Goal: Task Accomplishment & Management: Use online tool/utility

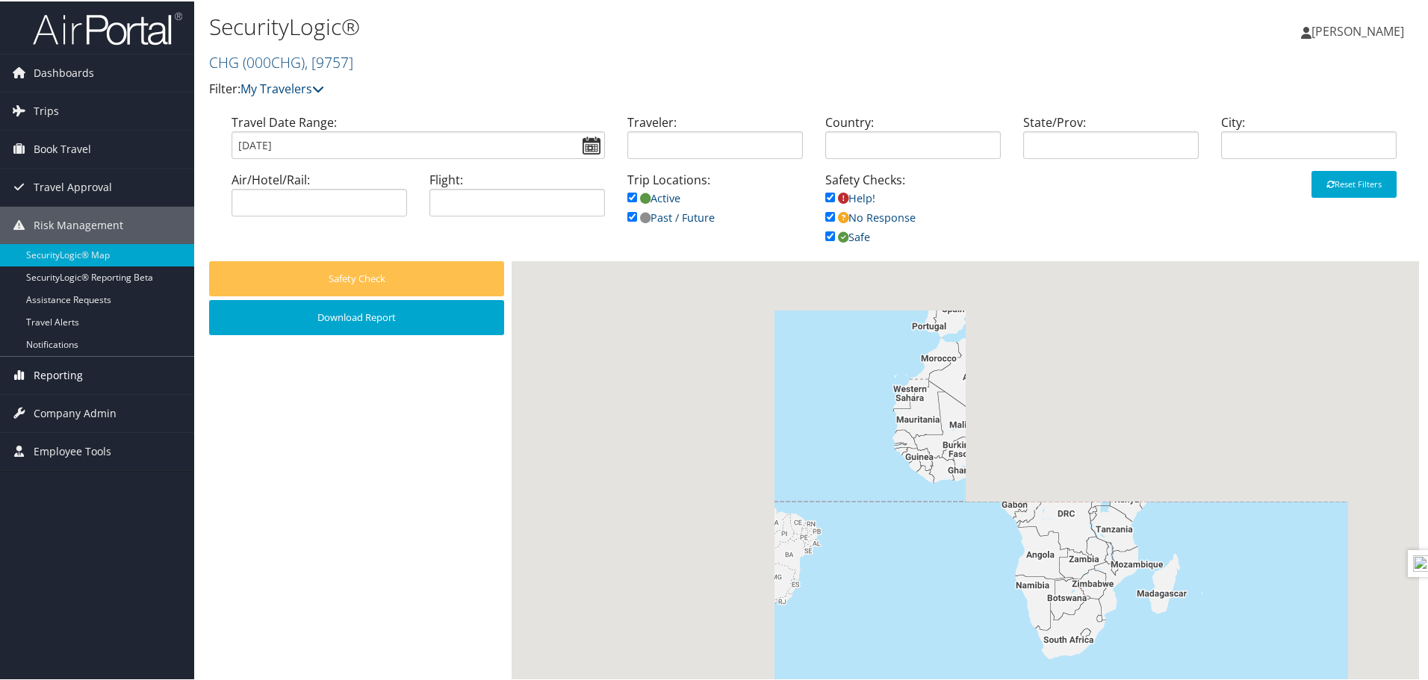
click at [53, 373] on span "Reporting" at bounding box center [58, 373] width 49 height 37
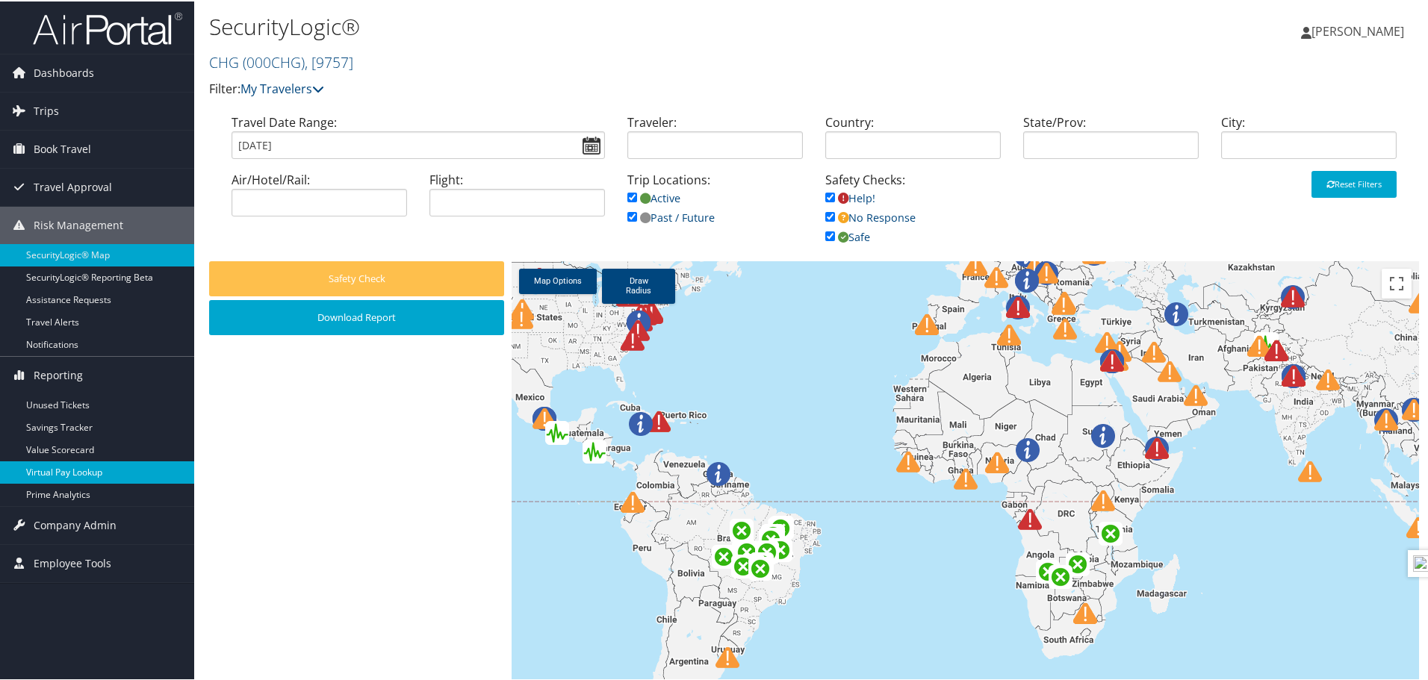
click at [74, 476] on link "Virtual Pay Lookup" at bounding box center [97, 471] width 194 height 22
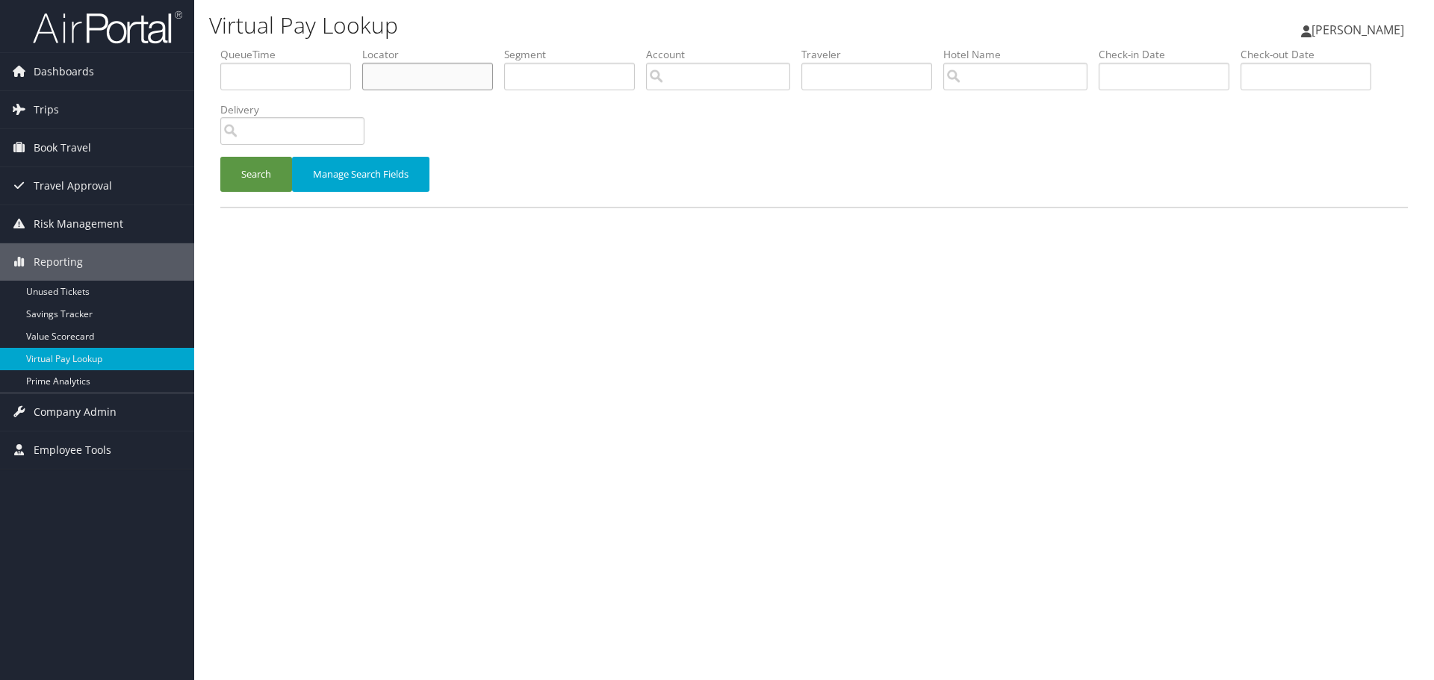
click at [413, 80] on input "text" at bounding box center [427, 77] width 131 height 28
type input "aofqic"
click at [220, 157] on button "Search" at bounding box center [256, 174] width 72 height 35
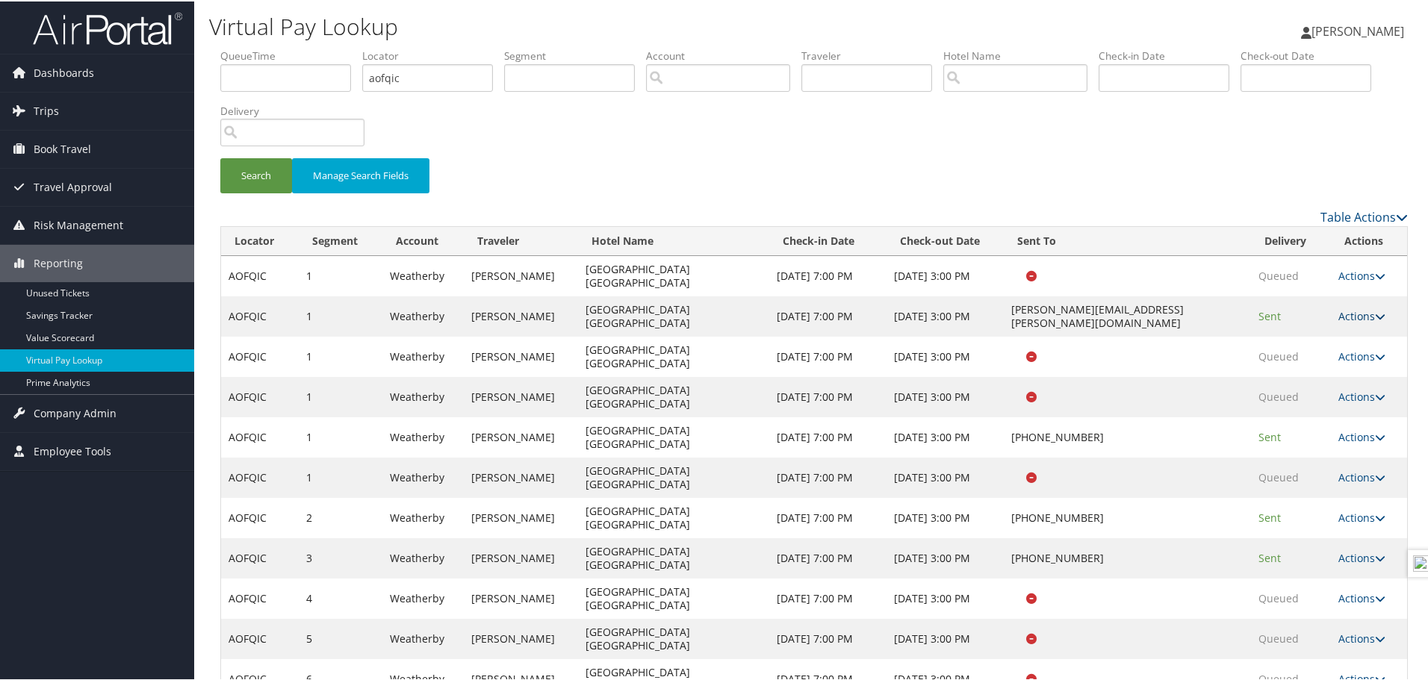
click at [1343, 308] on link "Actions" at bounding box center [1361, 315] width 47 height 14
click at [1358, 347] on link "Logs" at bounding box center [1367, 341] width 71 height 25
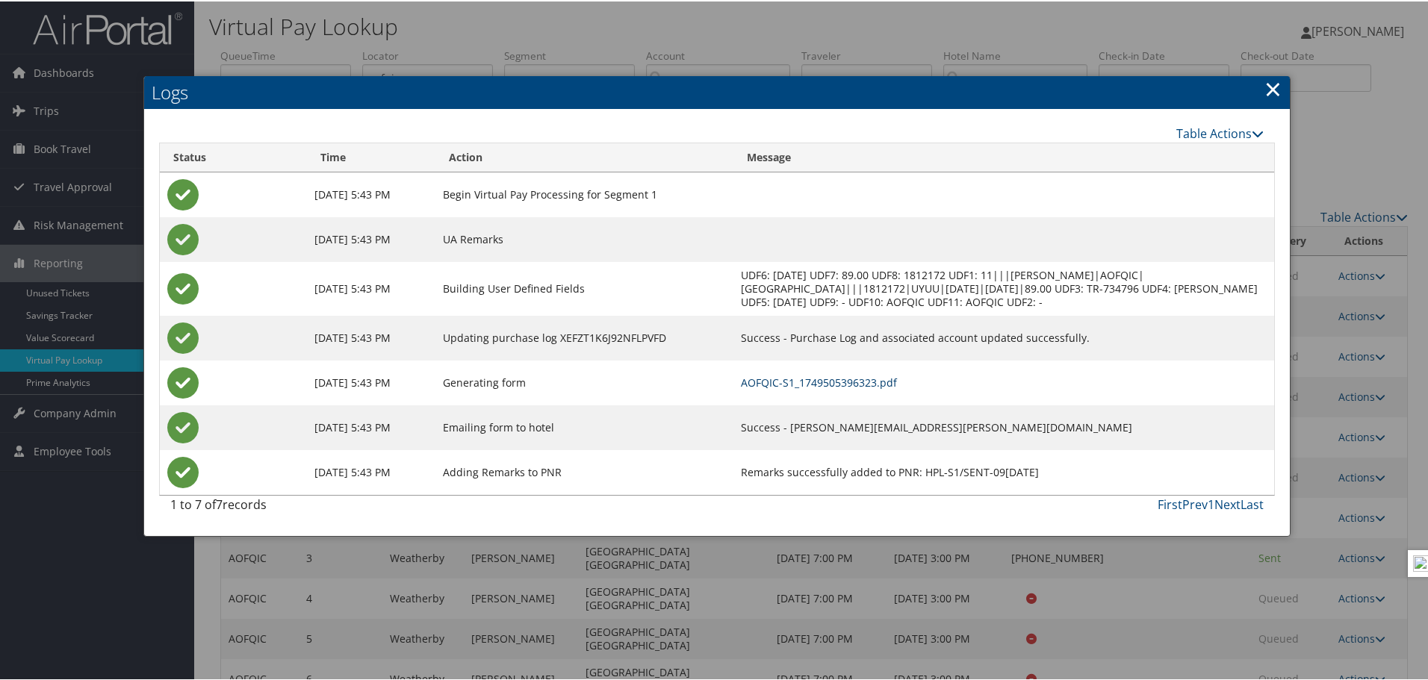
click at [849, 378] on link "AOFQIC-S1_1749505396323.pdf" at bounding box center [819, 381] width 156 height 14
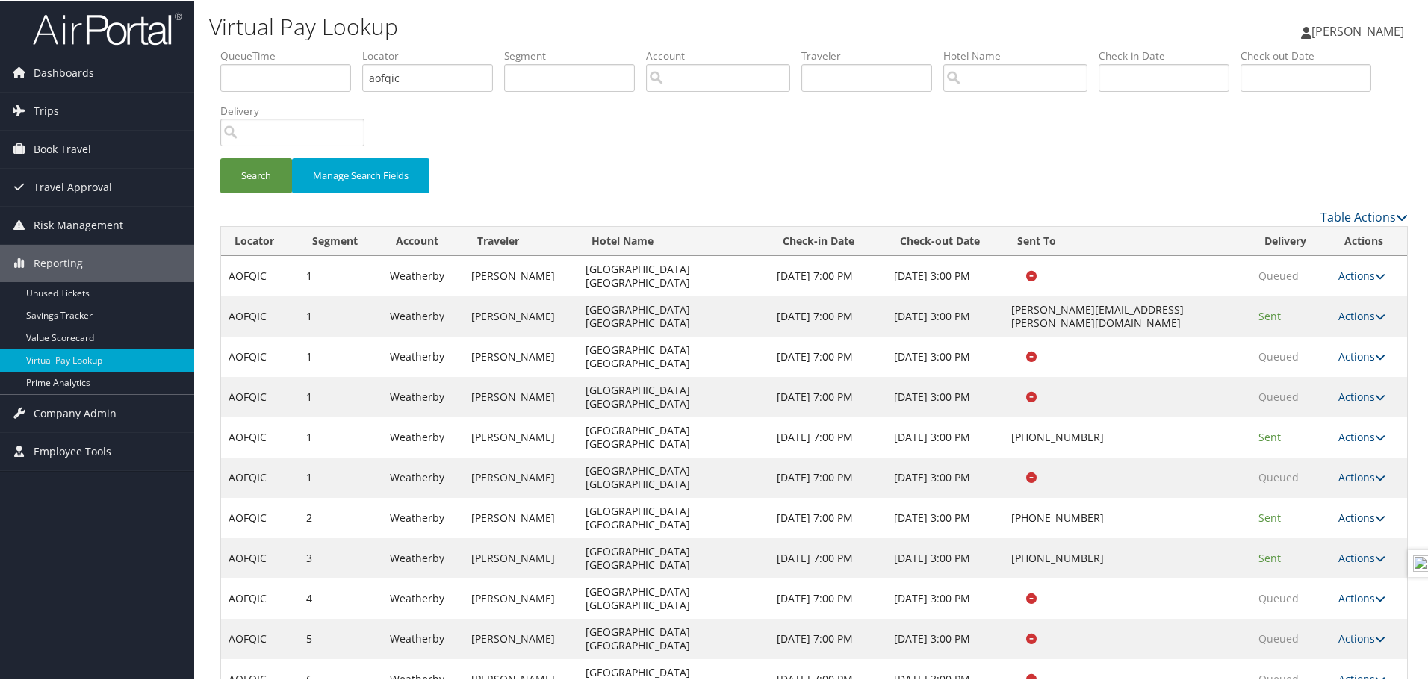
click at [1352, 509] on link "Actions" at bounding box center [1361, 516] width 47 height 14
click at [1292, 490] on link "Logs" at bounding box center [1312, 489] width 128 height 25
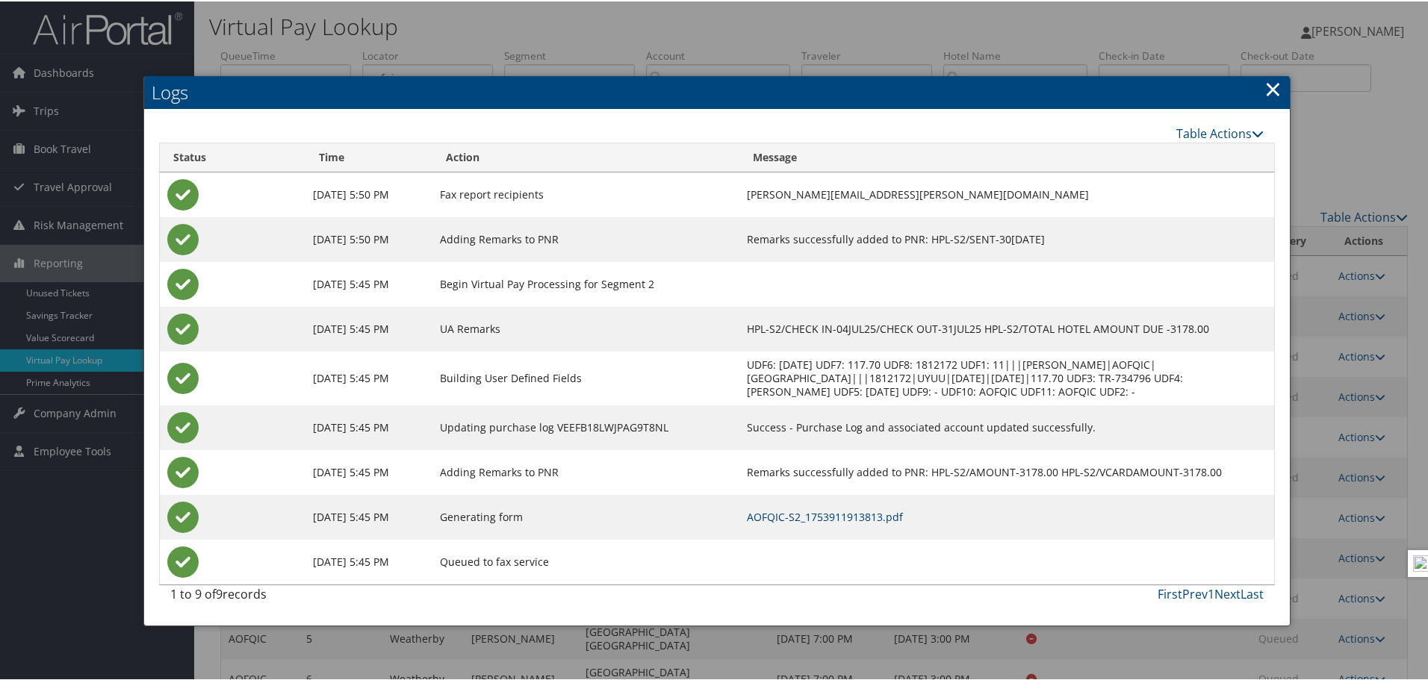
click at [851, 520] on link "AOFQIC-S2_1753911913813.pdf" at bounding box center [825, 516] width 156 height 14
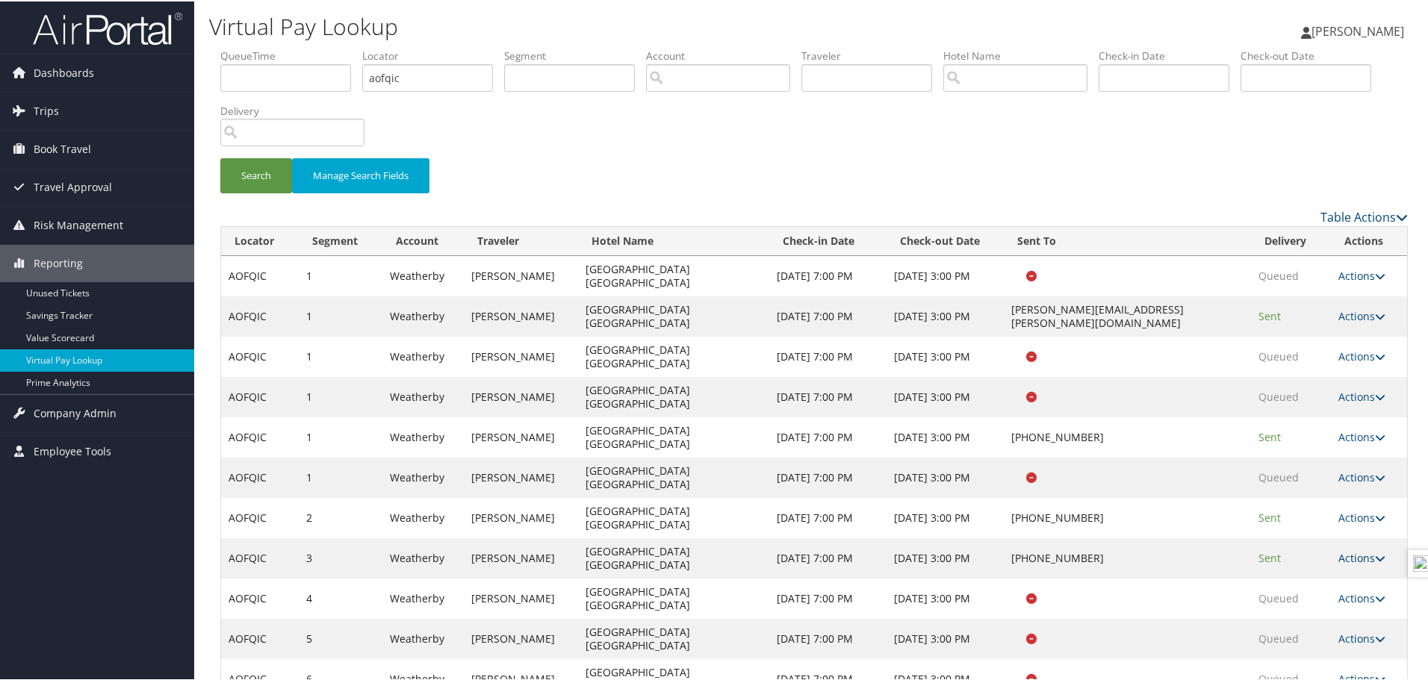
click at [1347, 550] on link "Actions" at bounding box center [1361, 557] width 47 height 14
click at [1318, 515] on link "Logs" at bounding box center [1312, 523] width 128 height 25
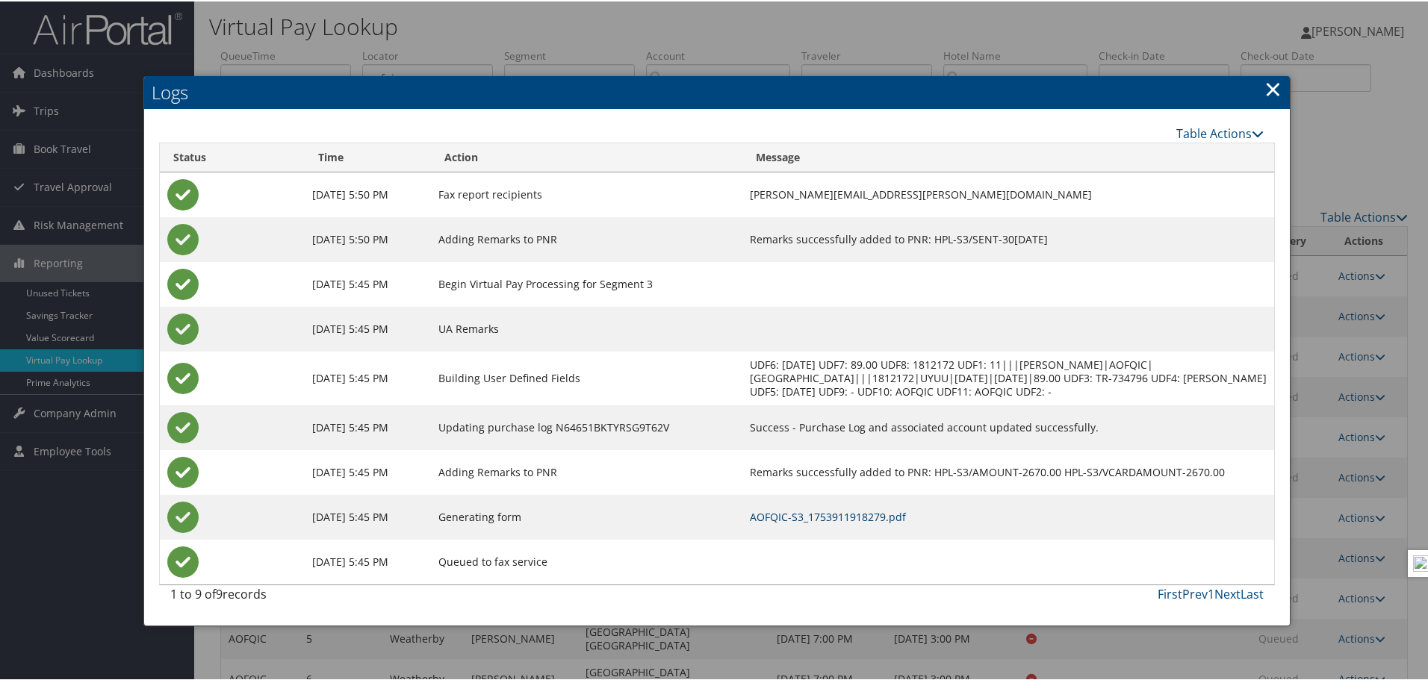
click at [845, 519] on link "AOFQIC-S3_1753911918279.pdf" at bounding box center [828, 516] width 156 height 14
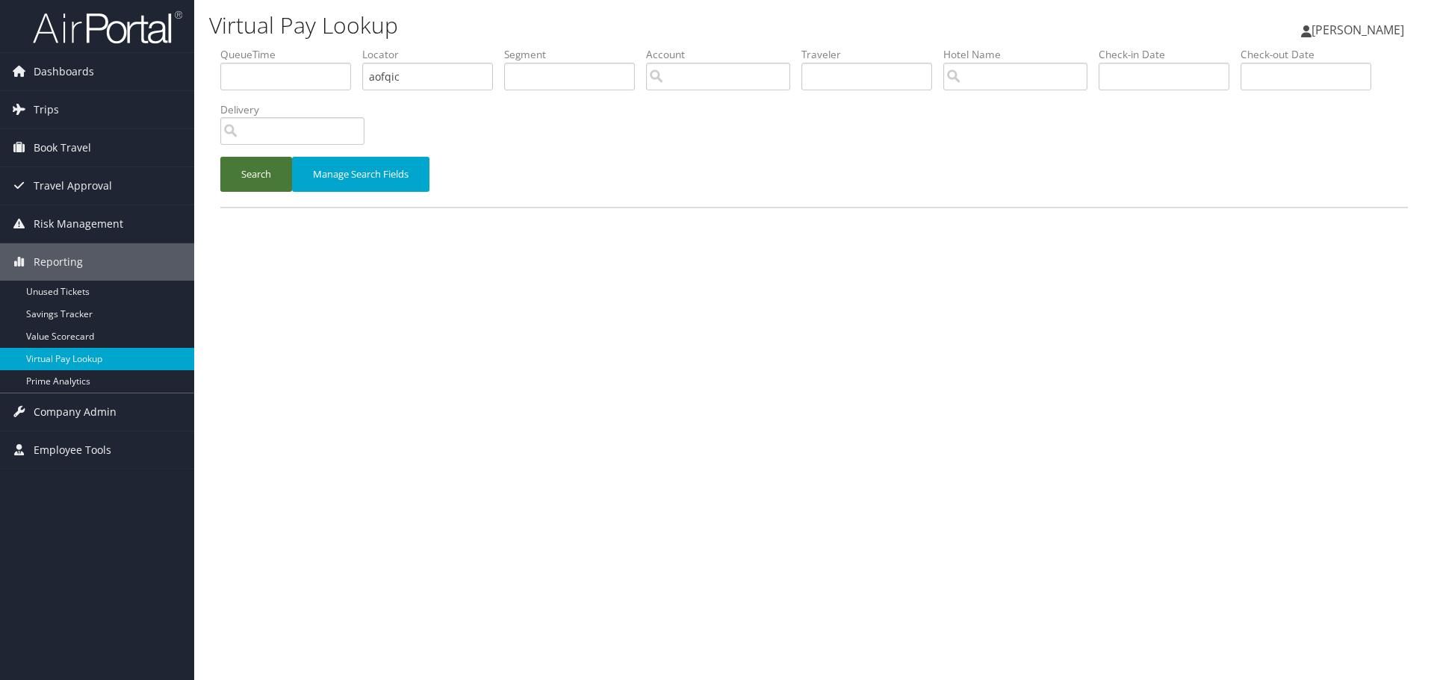
click at [243, 179] on button "Search" at bounding box center [256, 174] width 72 height 35
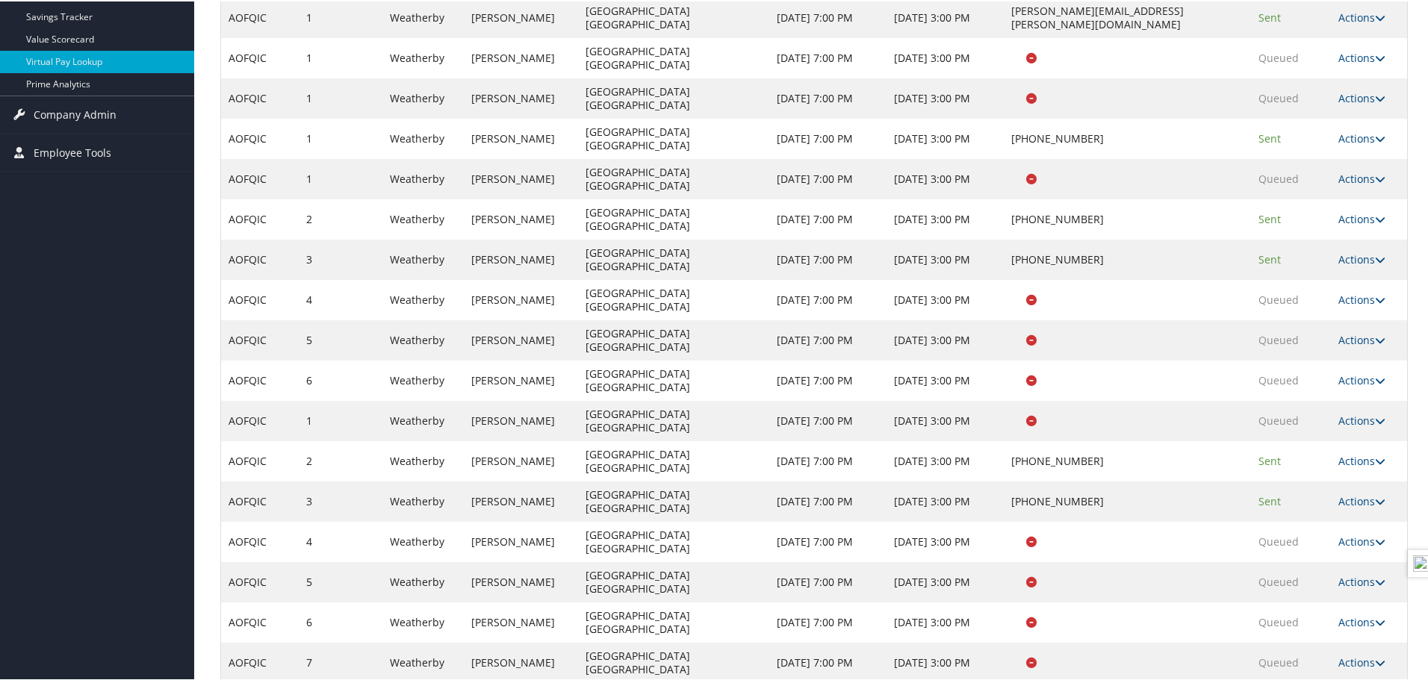
scroll to position [313, 0]
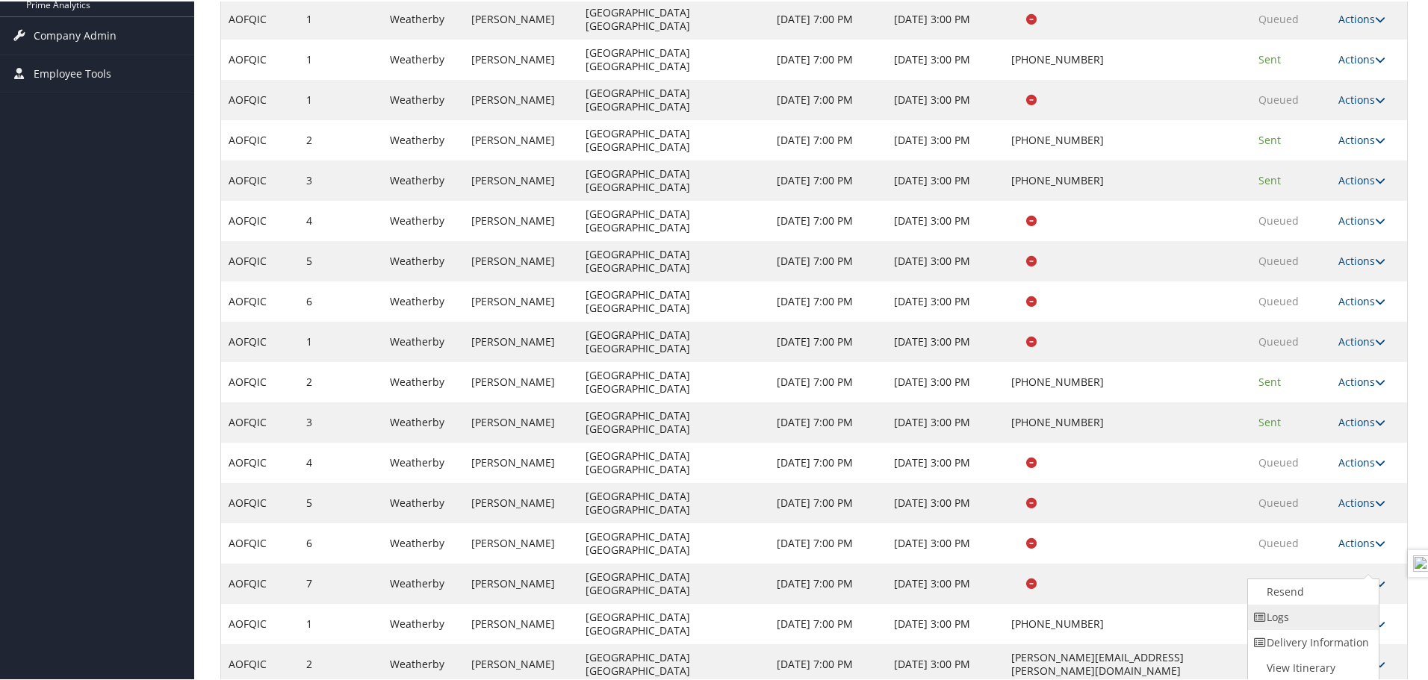
click at [1319, 626] on link "Logs" at bounding box center [1312, 615] width 128 height 25
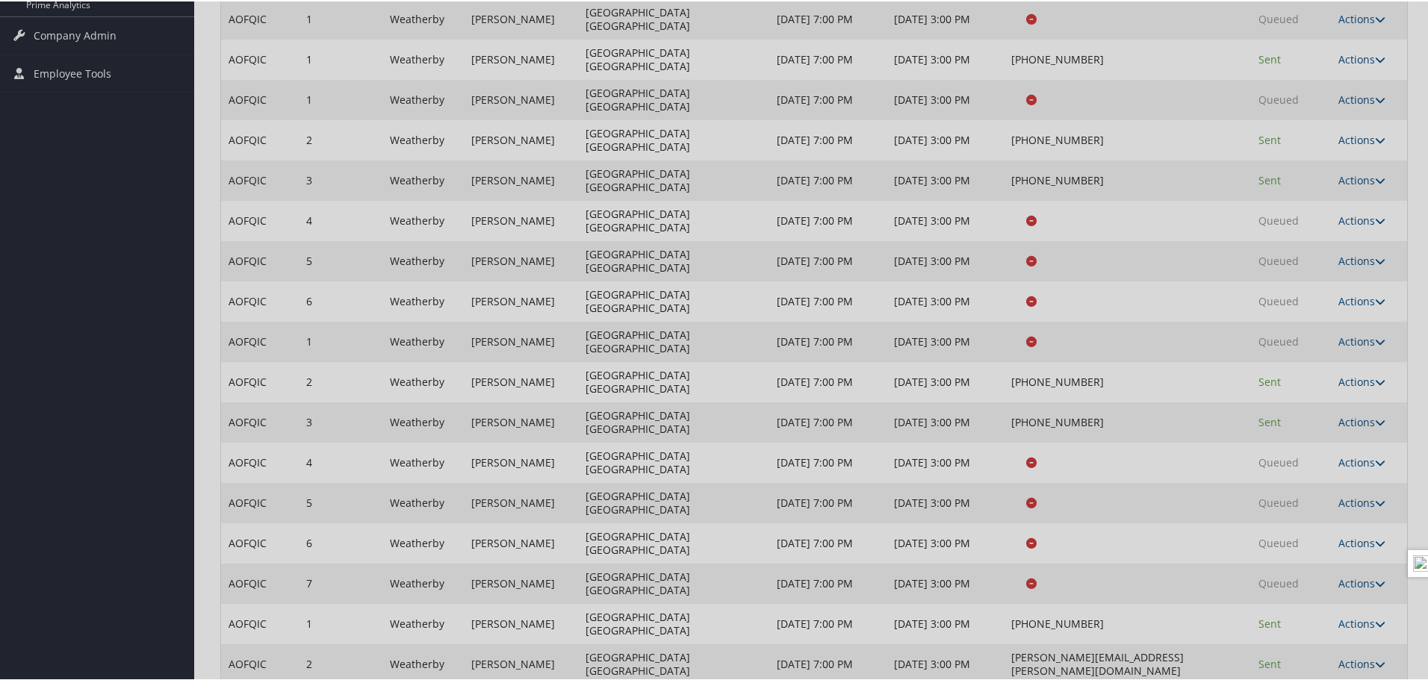
scroll to position [313, 0]
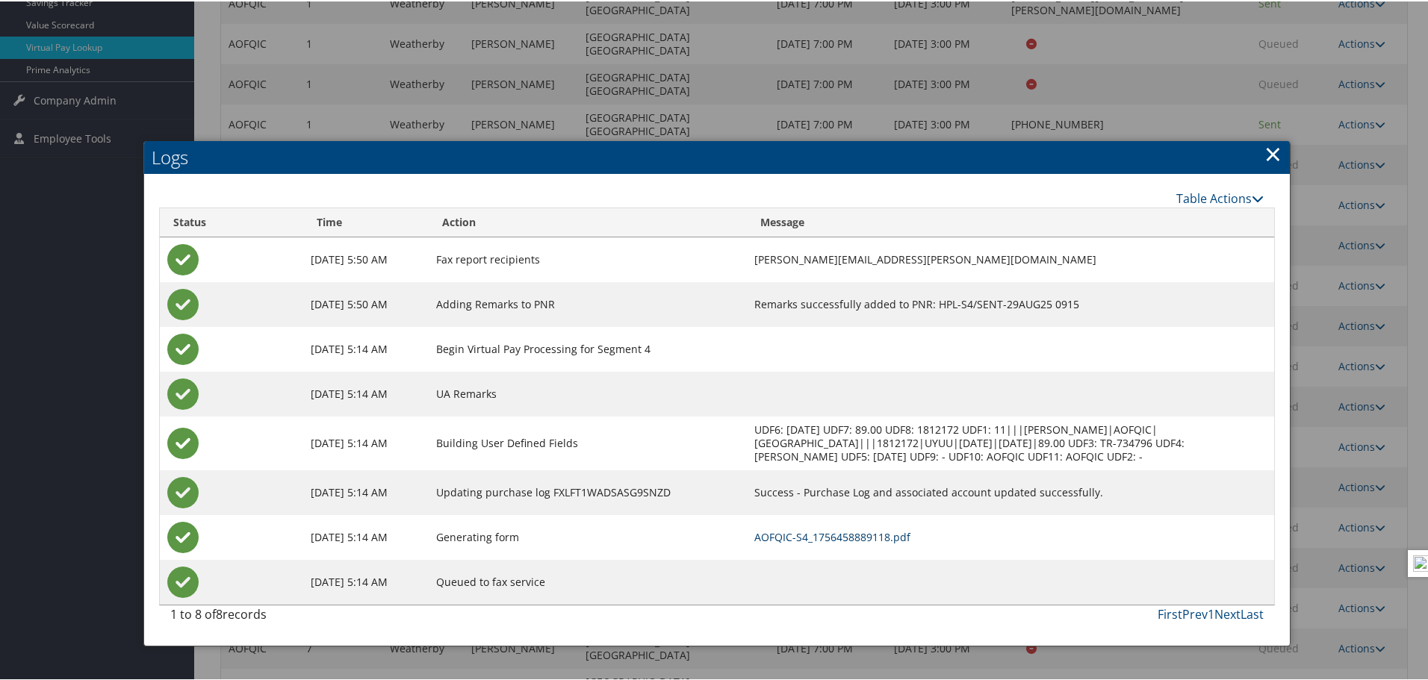
click at [837, 532] on link "AOFQIC-S4_1756458889118.pdf" at bounding box center [832, 536] width 156 height 14
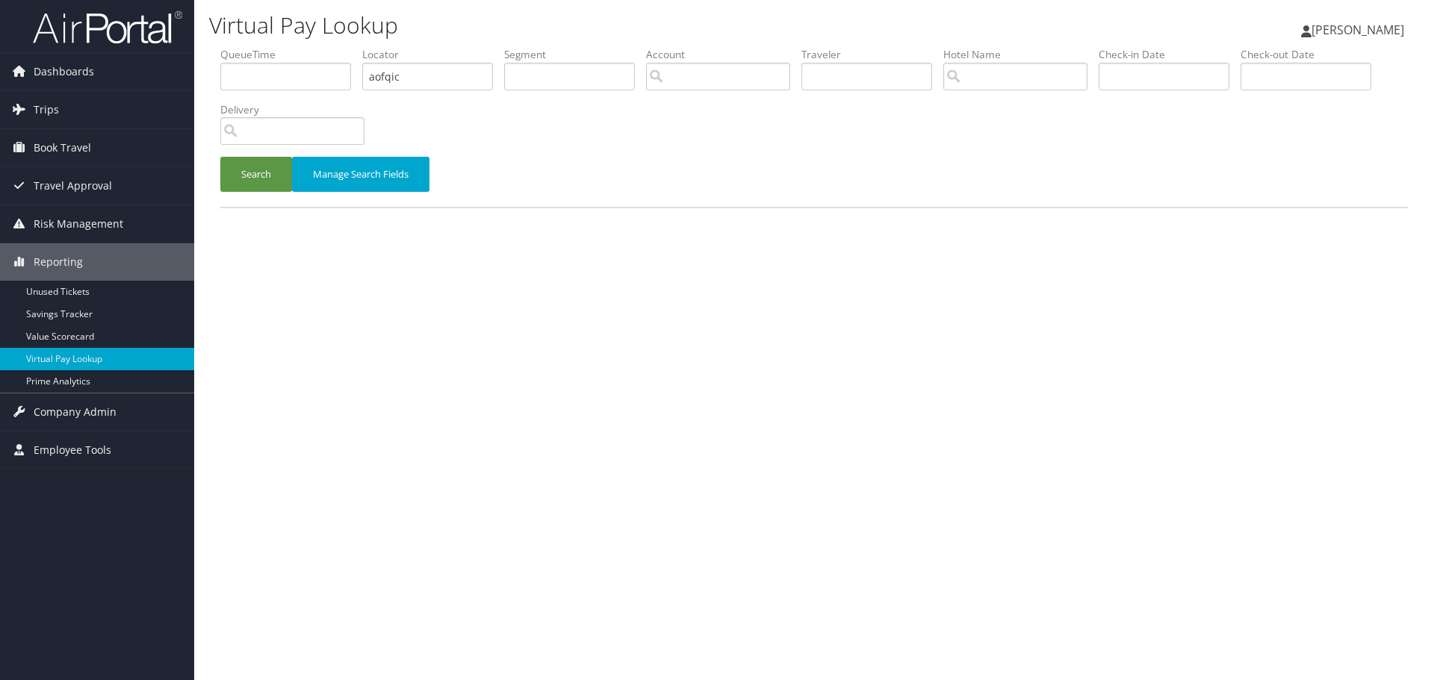
click at [271, 178] on button "Search" at bounding box center [256, 174] width 72 height 35
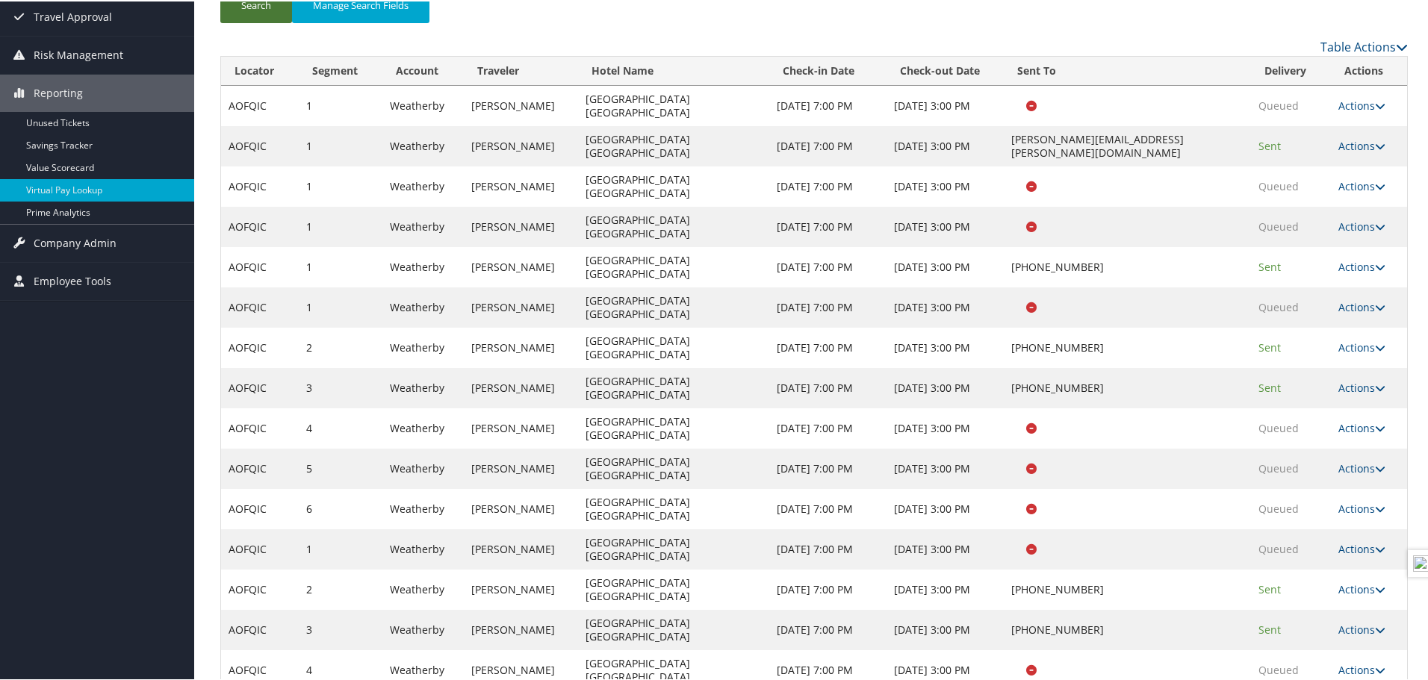
scroll to position [14, 0]
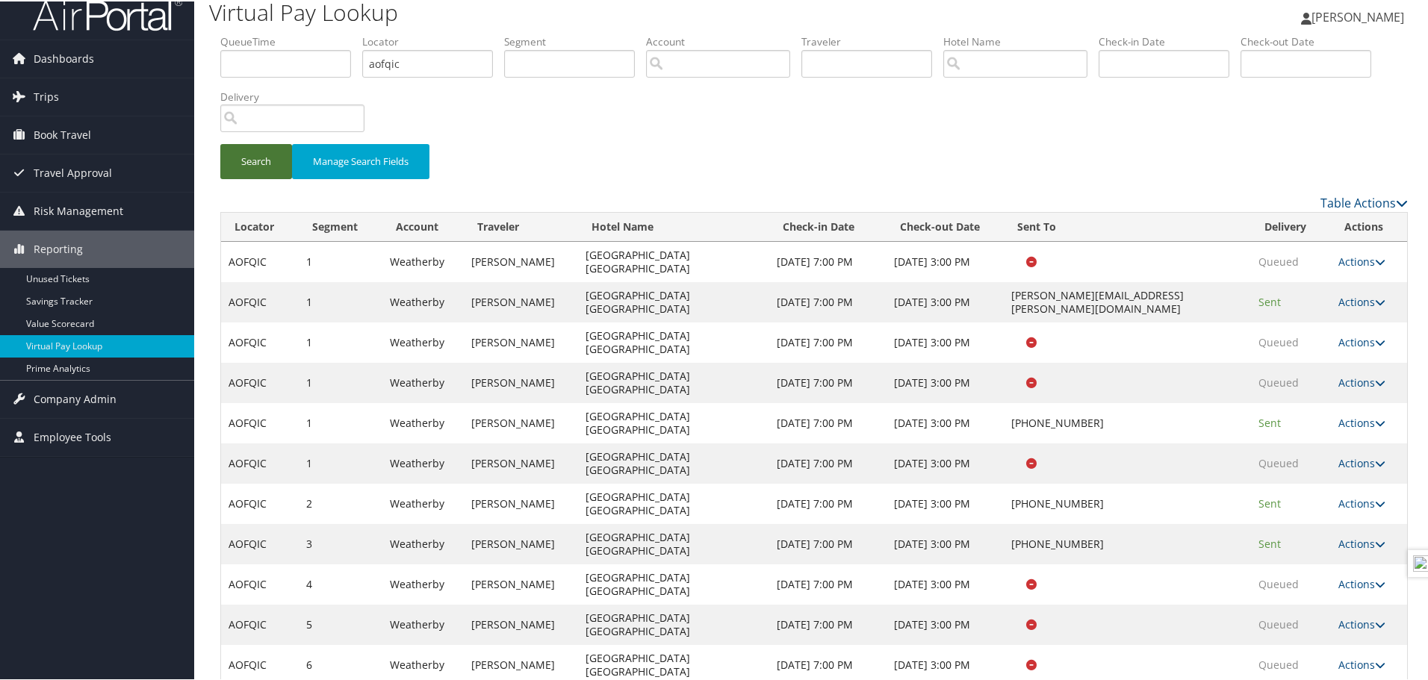
click at [255, 170] on button "Search" at bounding box center [256, 160] width 72 height 35
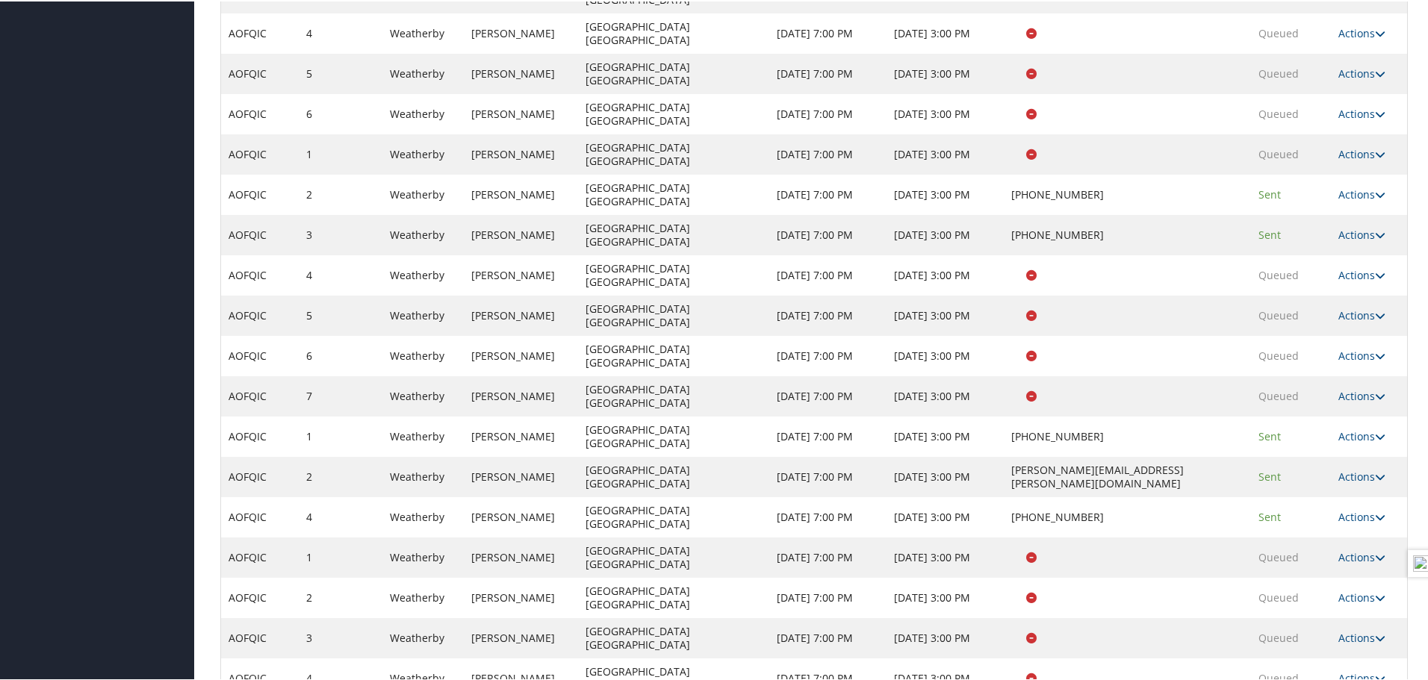
scroll to position [568, 0]
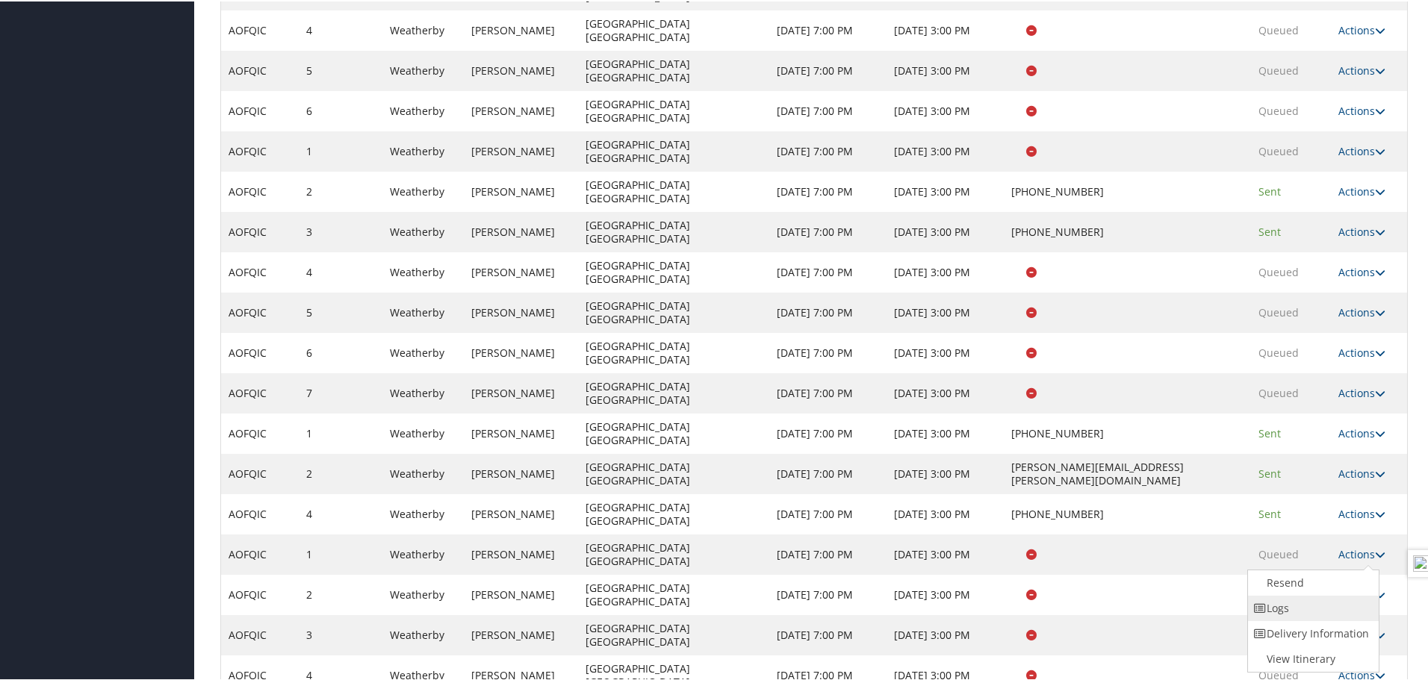
click at [1310, 603] on link "Logs" at bounding box center [1312, 606] width 128 height 25
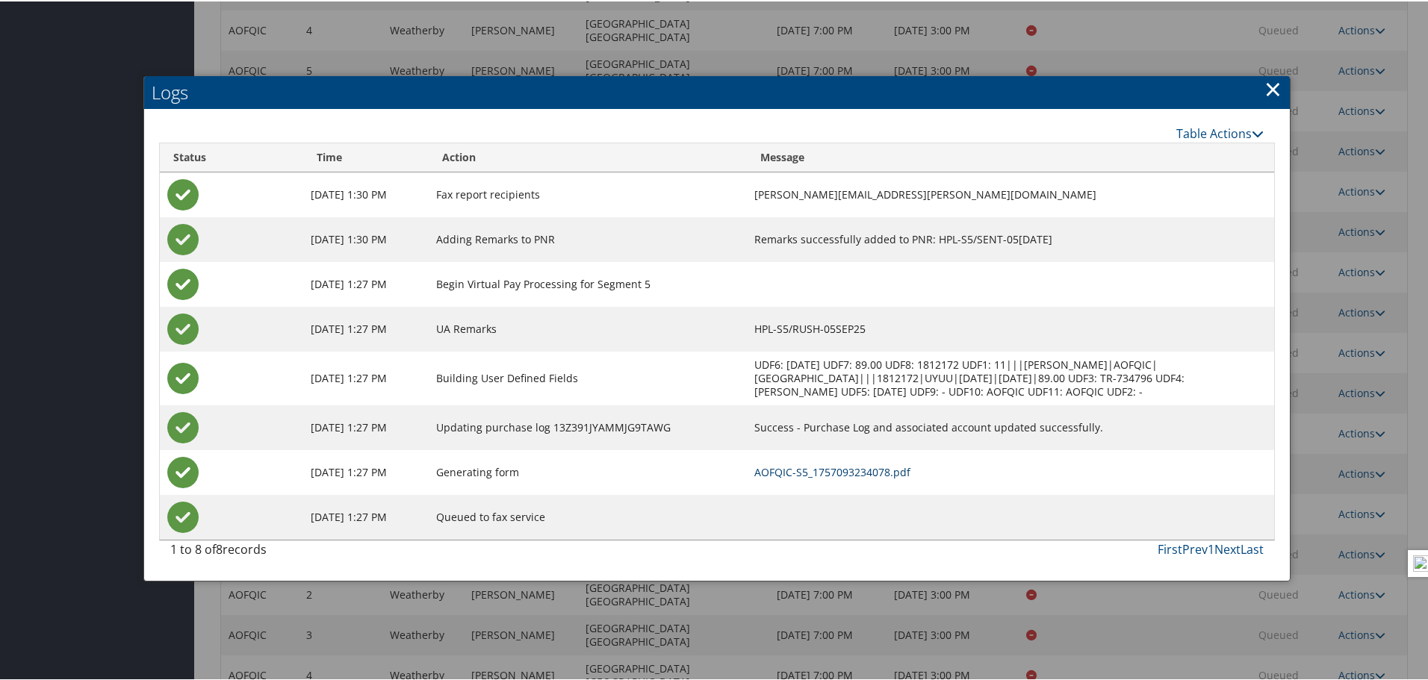
click at [898, 464] on link "AOFQIC-S5_1757093234078.pdf" at bounding box center [832, 471] width 156 height 14
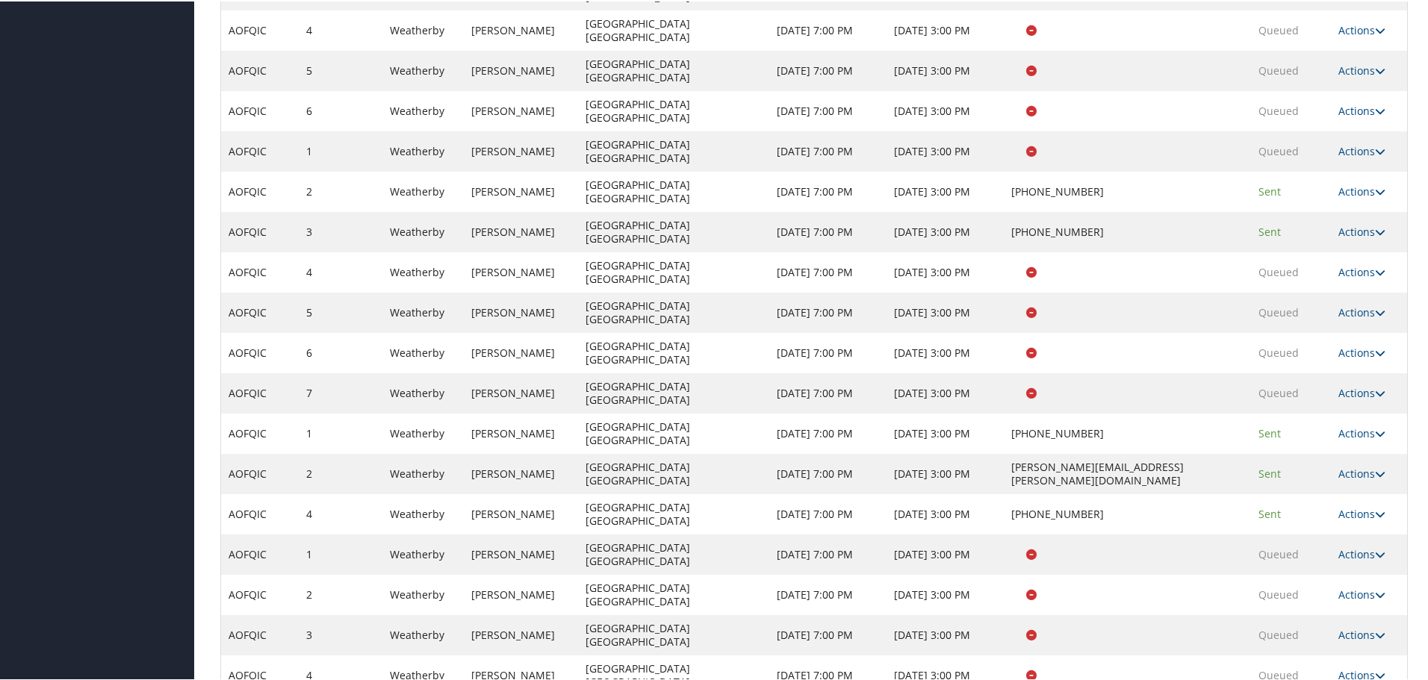
scroll to position [568, 0]
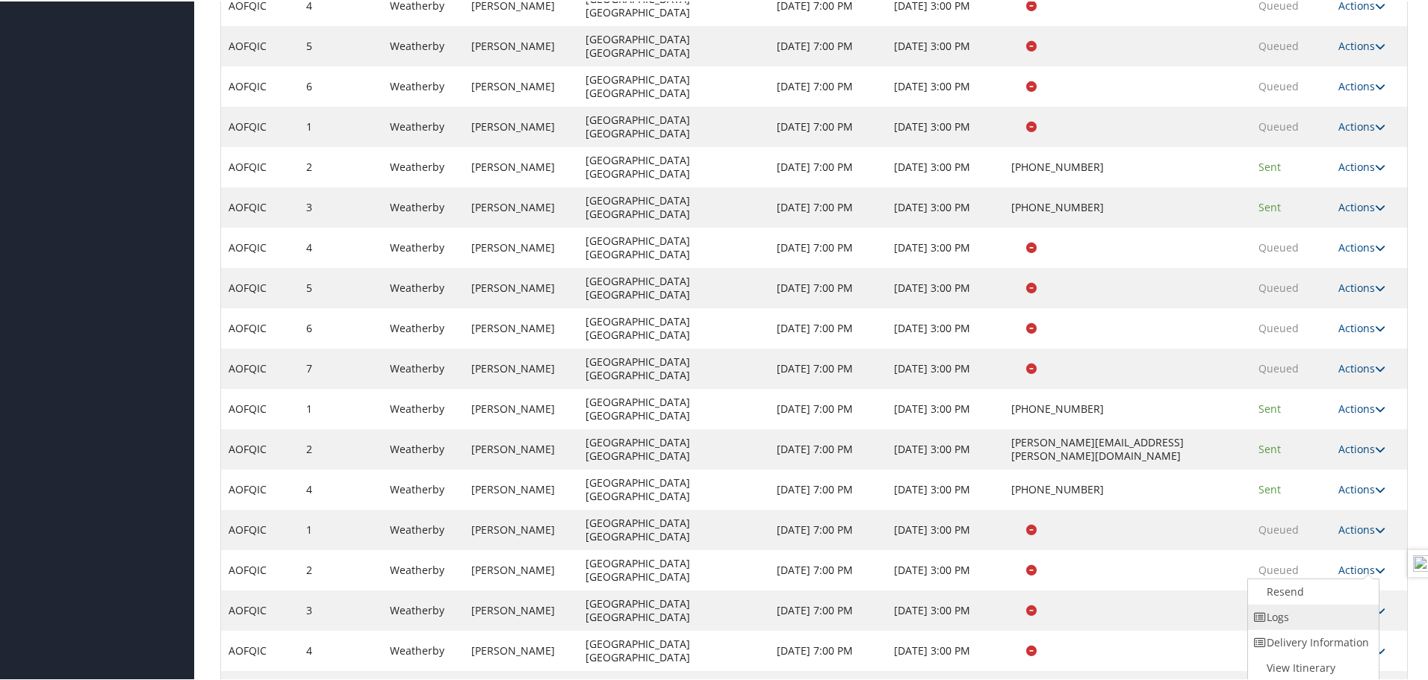
click at [1306, 615] on link "Logs" at bounding box center [1312, 615] width 128 height 25
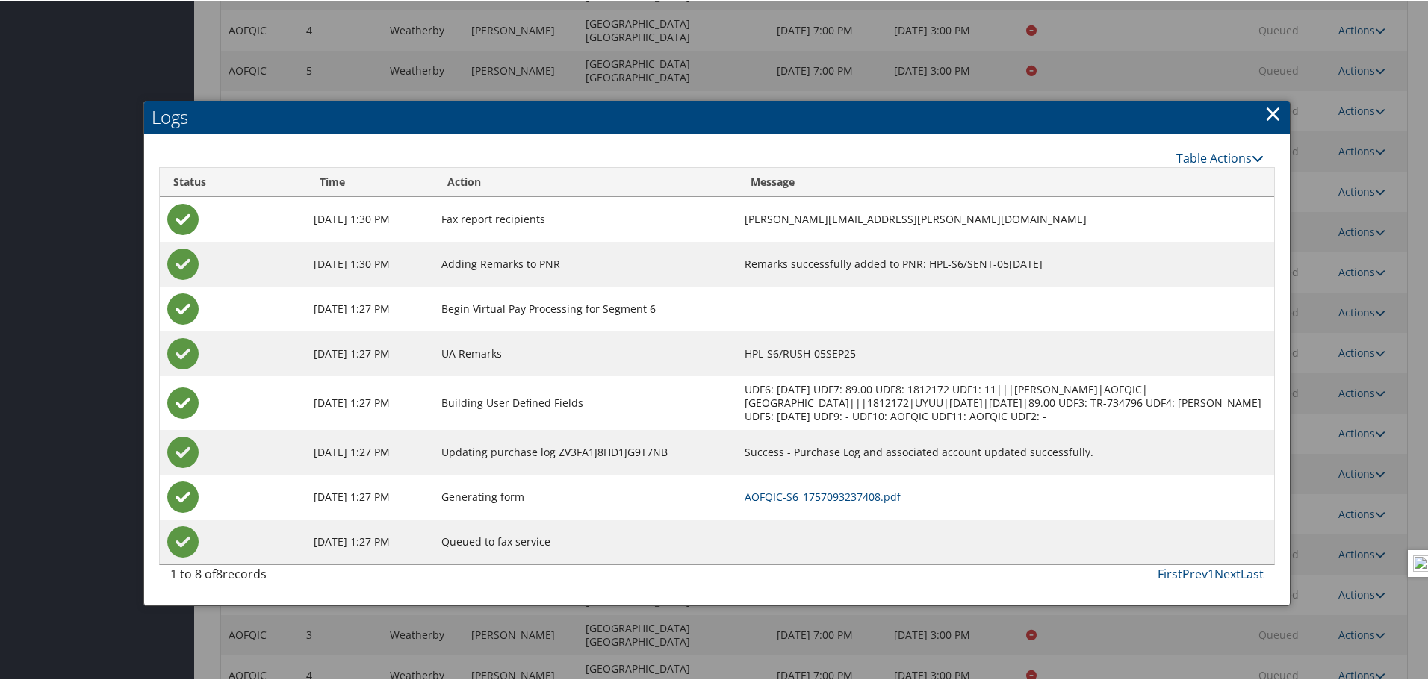
click at [862, 503] on td "AOFQIC-S6_1757093237408.pdf" at bounding box center [1005, 495] width 537 height 45
click at [860, 497] on link "AOFQIC-S6_1757093237408.pdf" at bounding box center [823, 495] width 156 height 14
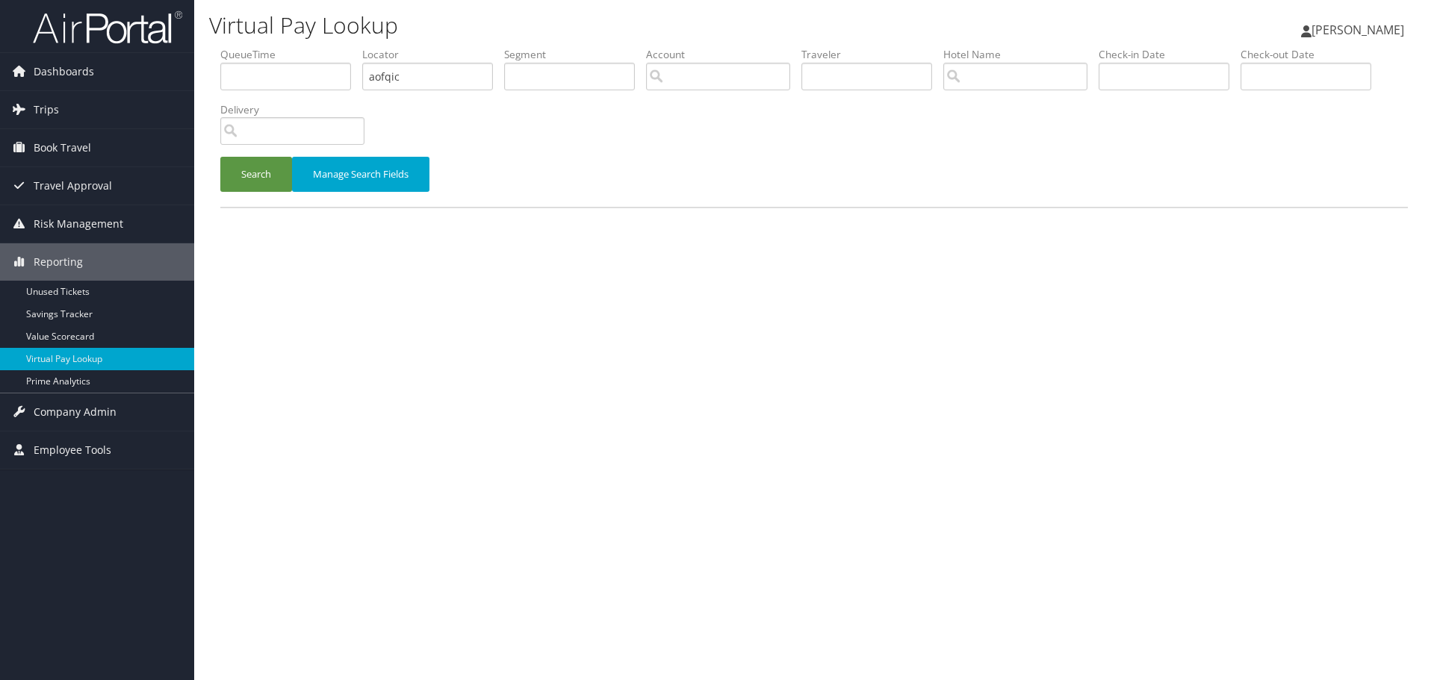
click at [218, 176] on div "Search Manage Search Fields" at bounding box center [814, 182] width 1210 height 50
click at [261, 181] on button "Search" at bounding box center [256, 174] width 72 height 35
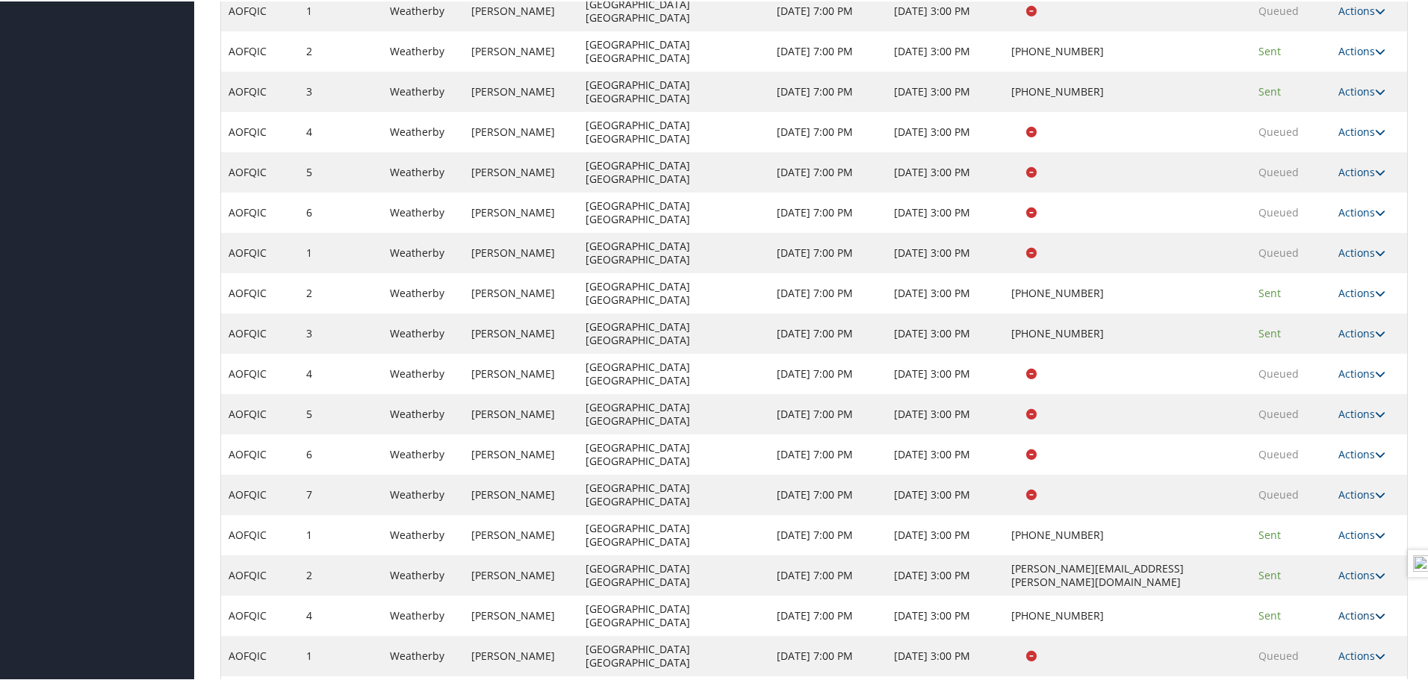
scroll to position [568, 0]
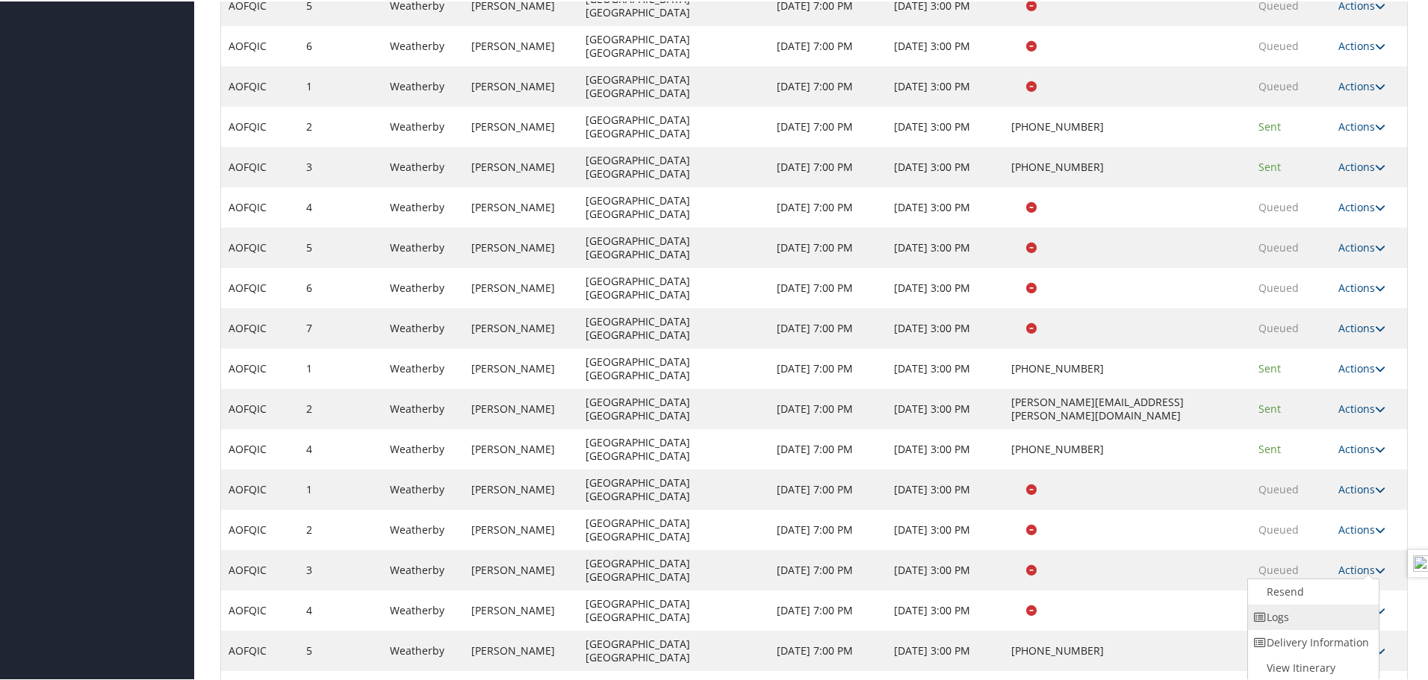
click at [1302, 618] on link "Logs" at bounding box center [1312, 615] width 128 height 25
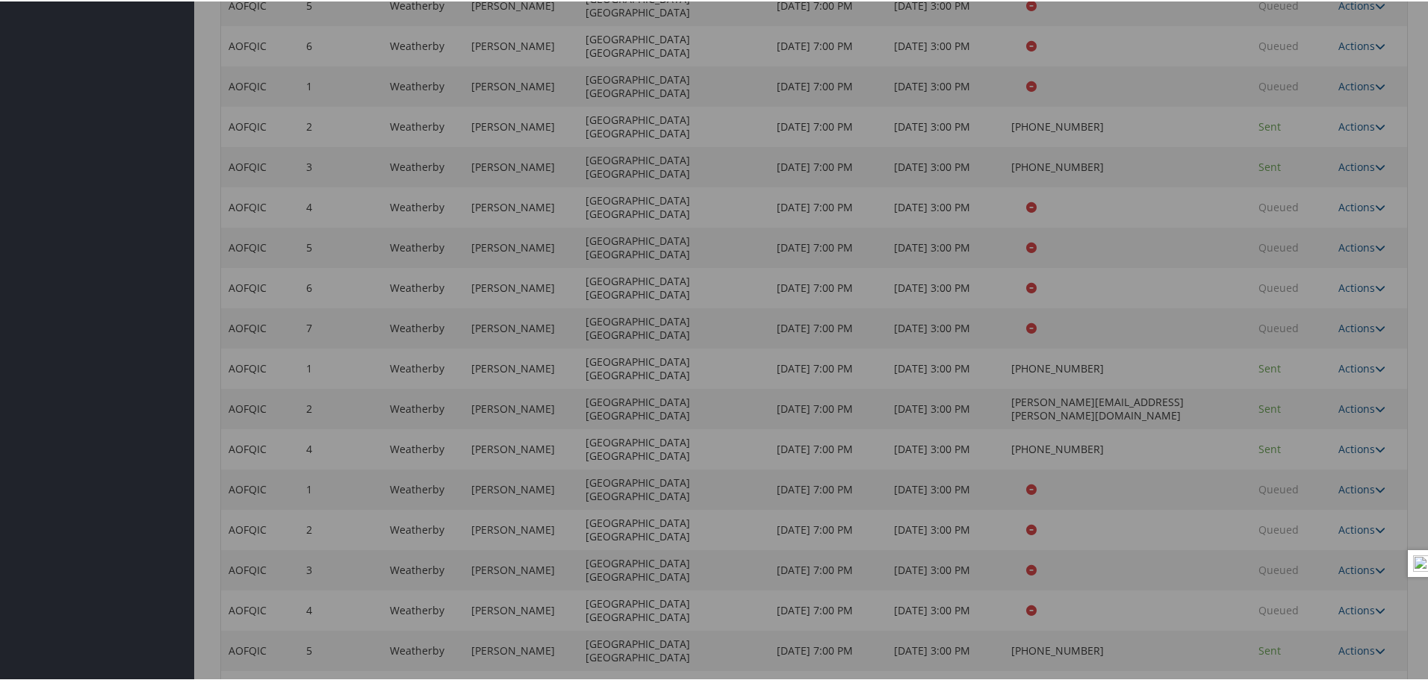
scroll to position [568, 0]
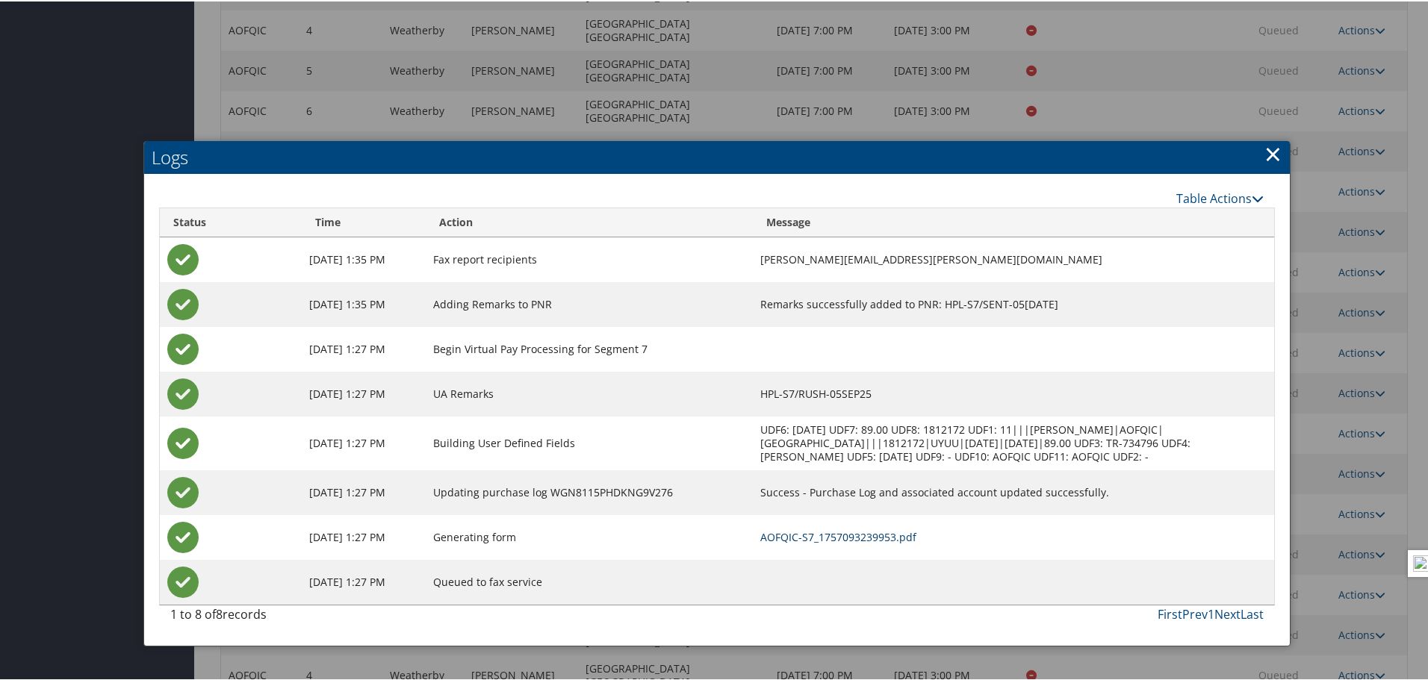
click at [907, 535] on link "AOFQIC-S7_1757093239953.pdf" at bounding box center [838, 536] width 156 height 14
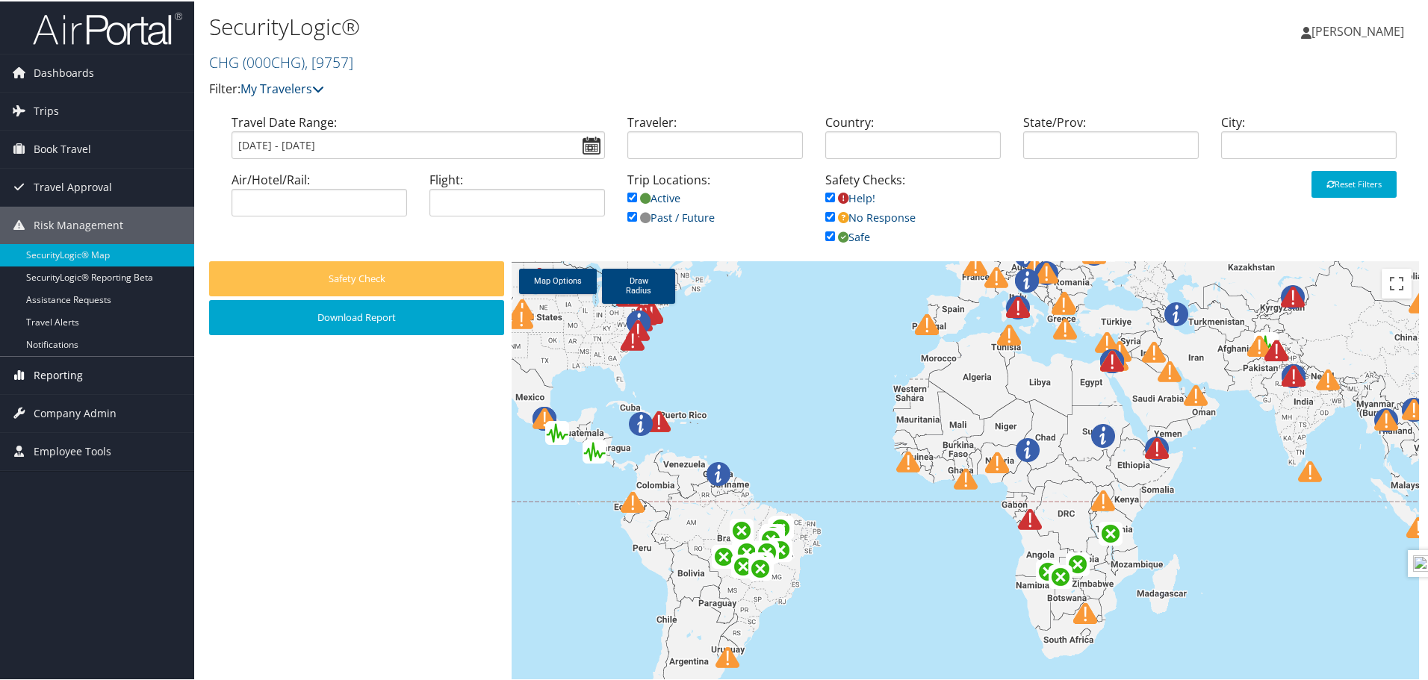
click at [78, 390] on span "Reporting" at bounding box center [58, 373] width 49 height 37
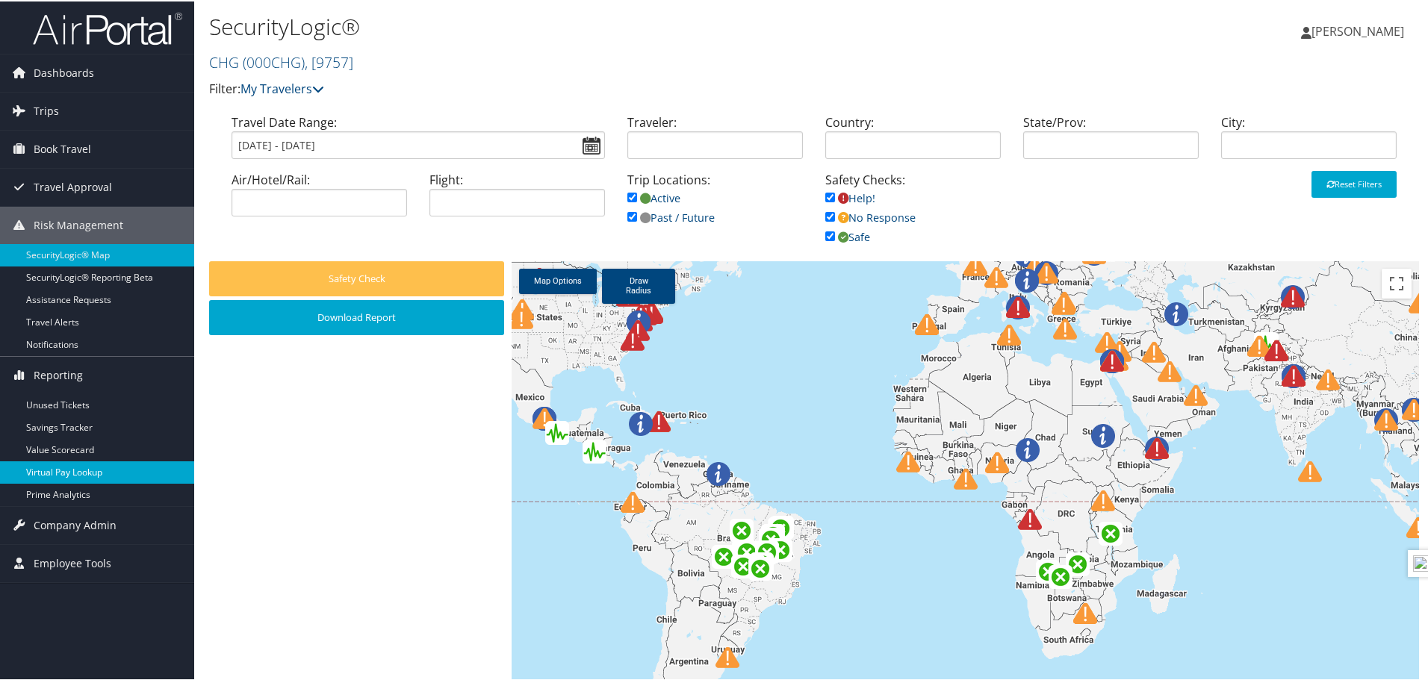
click at [85, 474] on link "Virtual Pay Lookup" at bounding box center [97, 471] width 194 height 22
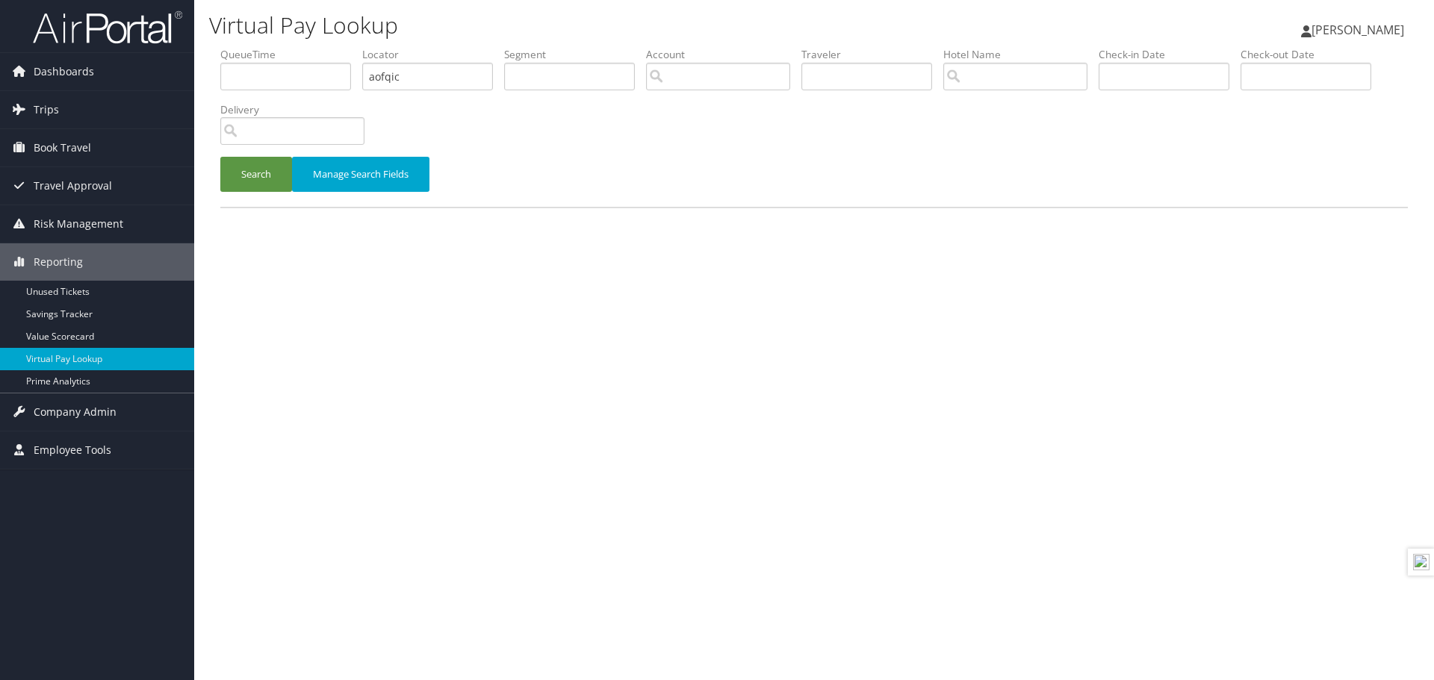
type input "aofqic"
click at [220, 157] on button "Search" at bounding box center [256, 174] width 72 height 35
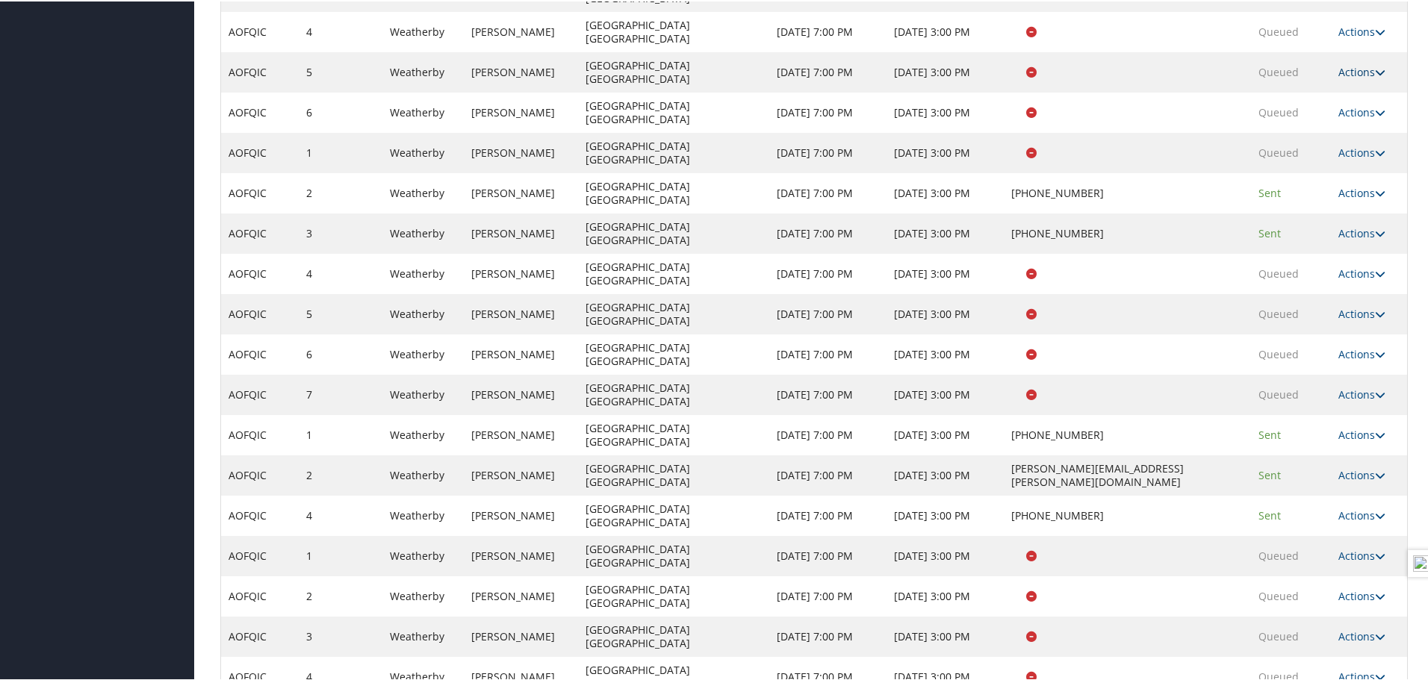
scroll to position [568, 0]
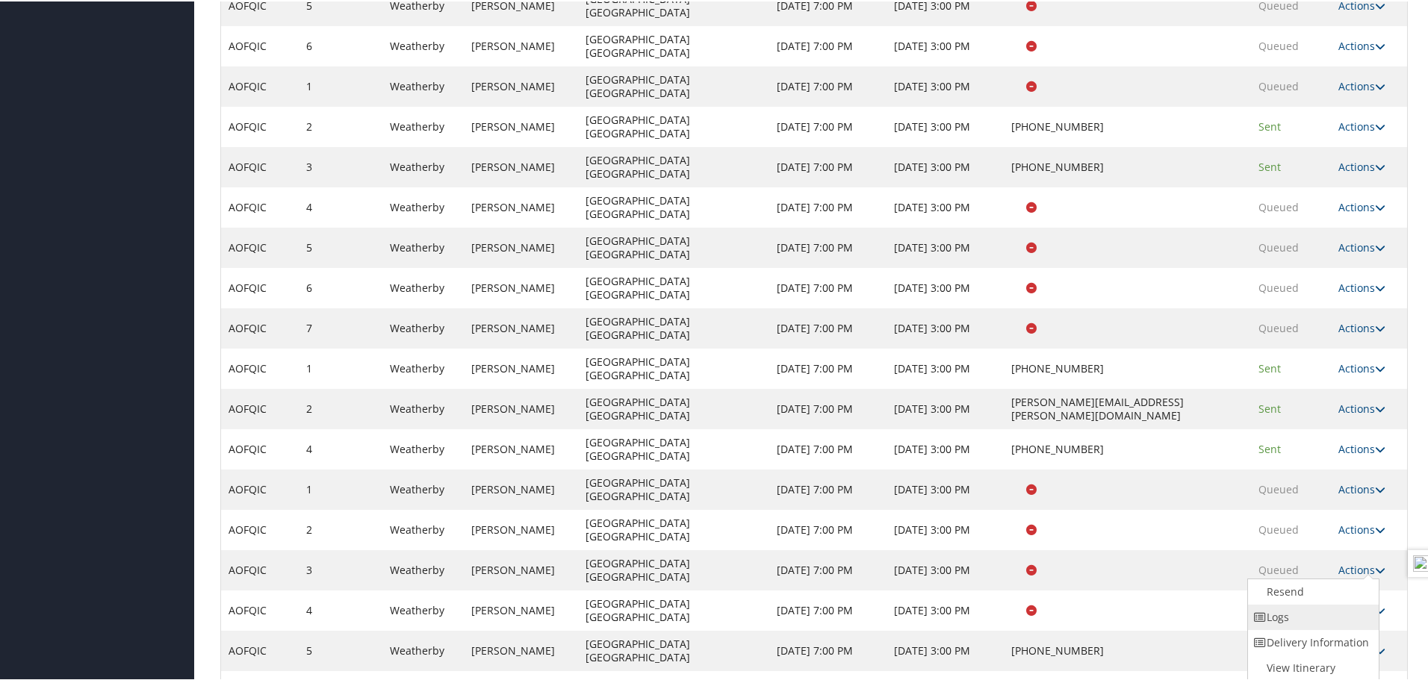
click at [1318, 627] on link "Logs" at bounding box center [1312, 615] width 128 height 25
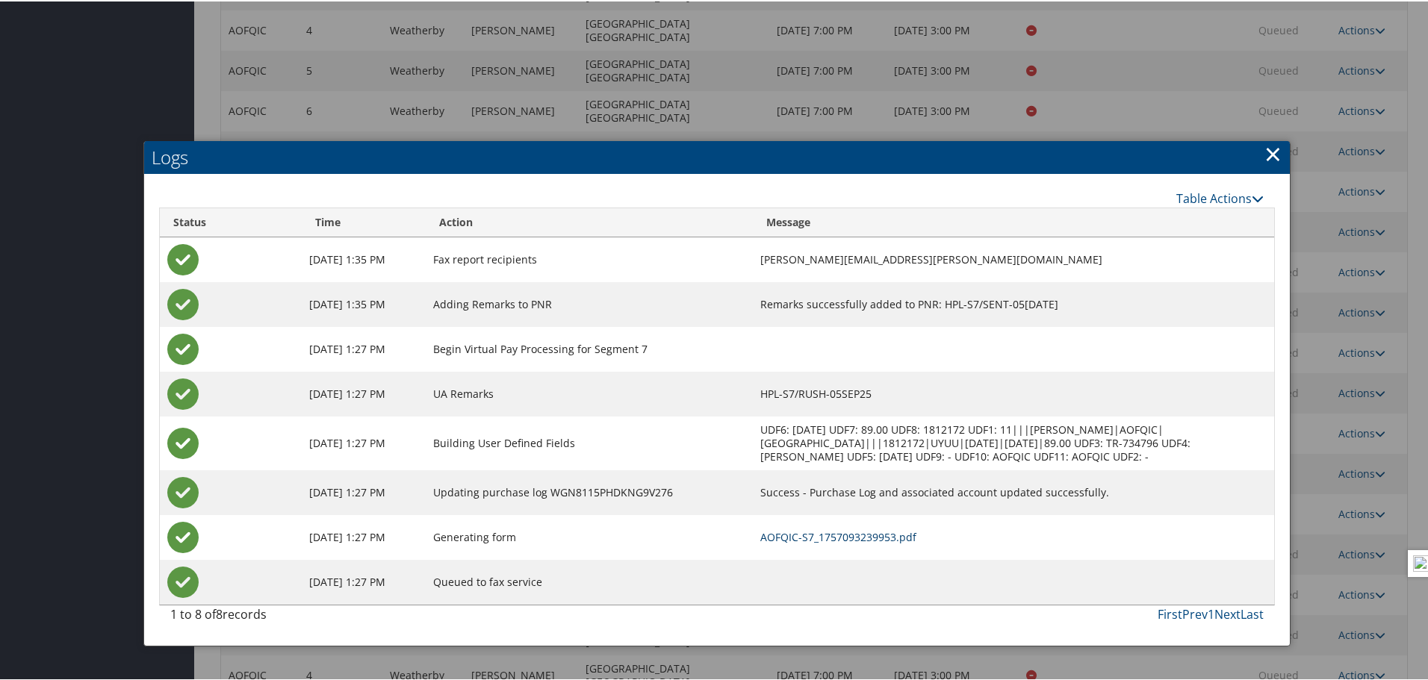
click at [876, 530] on link "AOFQIC-S7_1757093239953.pdf" at bounding box center [838, 536] width 156 height 14
